Goal: Check status: Check status

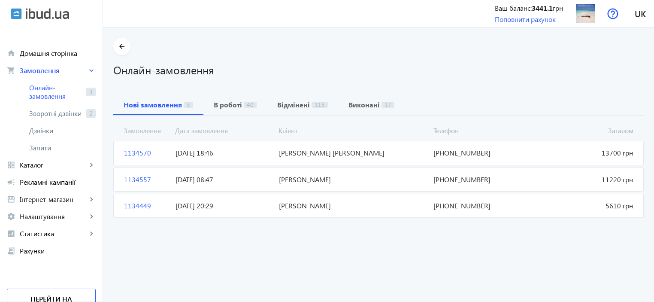
click at [125, 154] on span "1134570" at bounding box center [146, 152] width 51 height 9
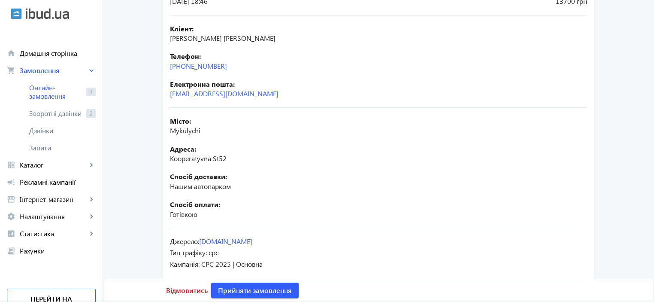
scroll to position [166, 0]
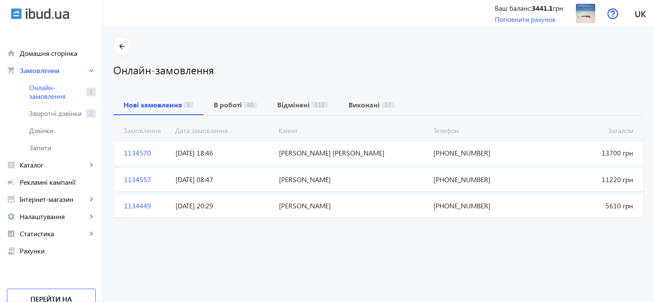
click at [125, 178] on span "1134557" at bounding box center [146, 179] width 51 height 9
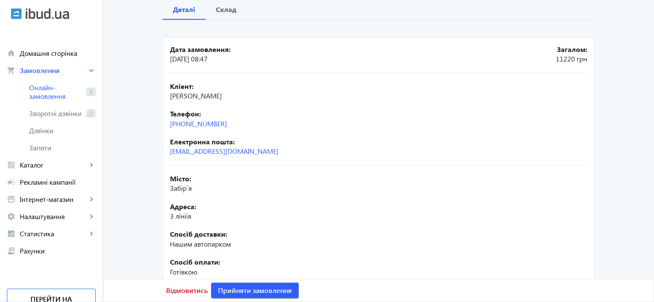
scroll to position [81, 0]
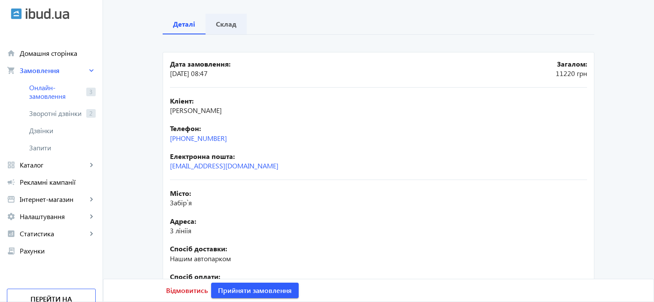
click at [227, 25] on b "Склад" at bounding box center [226, 24] width 21 height 7
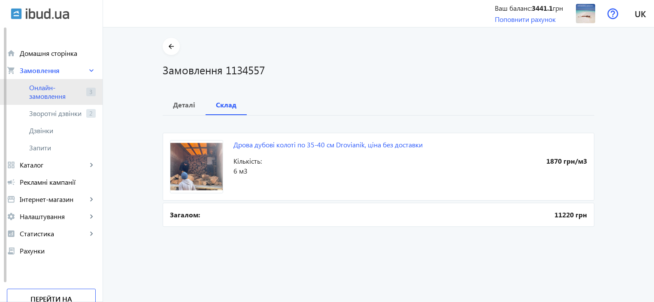
click at [36, 91] on span "Онлайн-замовлення" at bounding box center [56, 91] width 54 height 17
